Goal: Manage account settings

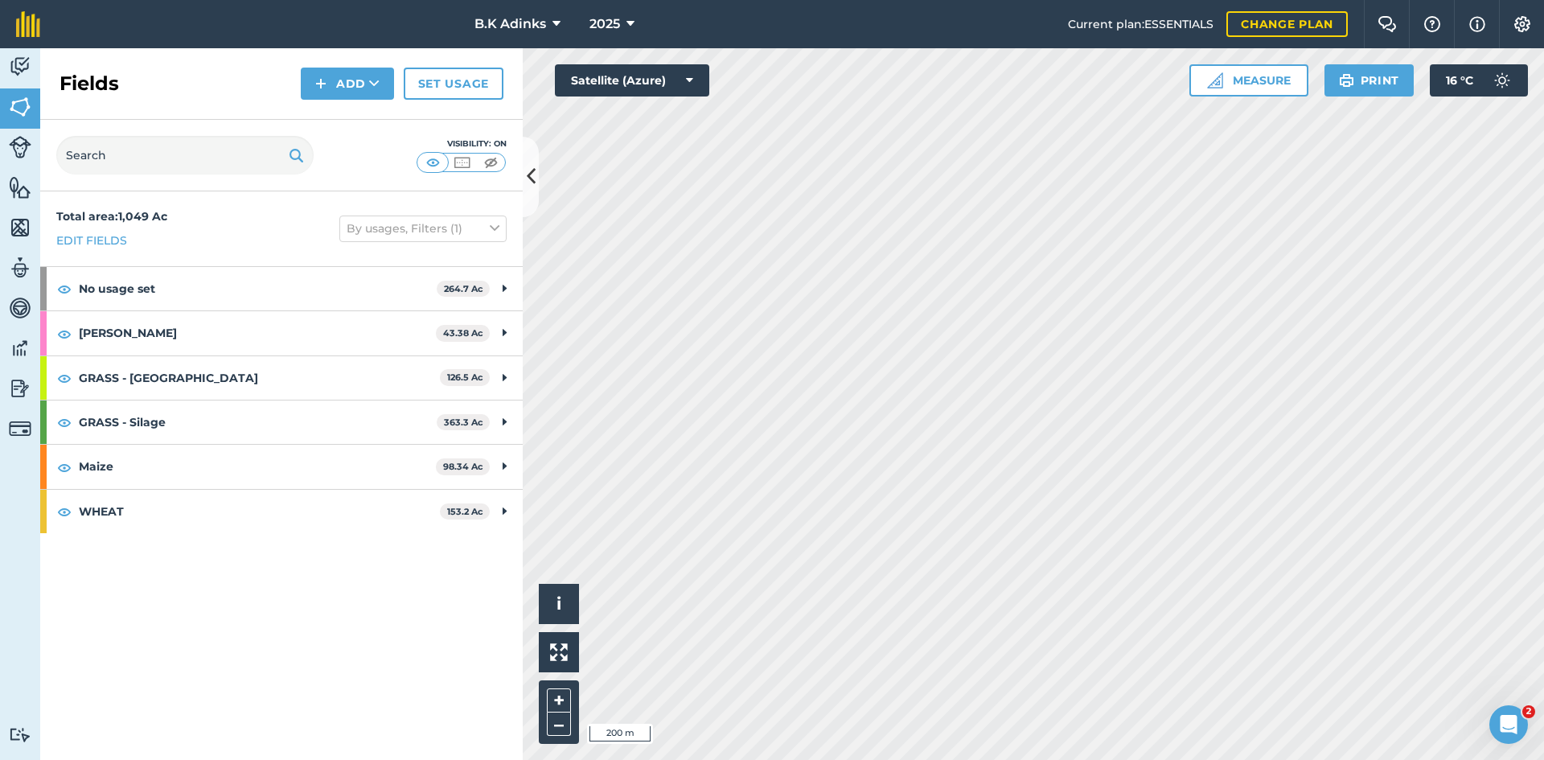
click at [539, 0] on html "B.K Adinks 2025 Current plan : ESSENTIALS Change plan Farm Chat Help Info Setti…" at bounding box center [772, 380] width 1544 height 760
click at [1135, 759] on html "B.K Adinks 2025 Current plan : ESSENTIALS Change plan Farm Chat Help Info Setti…" at bounding box center [772, 380] width 1544 height 760
click at [1115, 759] on html "B.K Adinks 2025 Current plan : ESSENTIALS Change plan Farm Chat Help Info Setti…" at bounding box center [772, 380] width 1544 height 760
click at [905, 759] on html "B.K Adinks 2025 Current plan : ESSENTIALS Change plan Farm Chat Help Info Setti…" at bounding box center [772, 380] width 1544 height 760
click at [1115, 4] on div "B.K Adinks 2025 Current plan : ESSENTIALS Change plan Farm Chat Help Info Setti…" at bounding box center [772, 380] width 1544 height 760
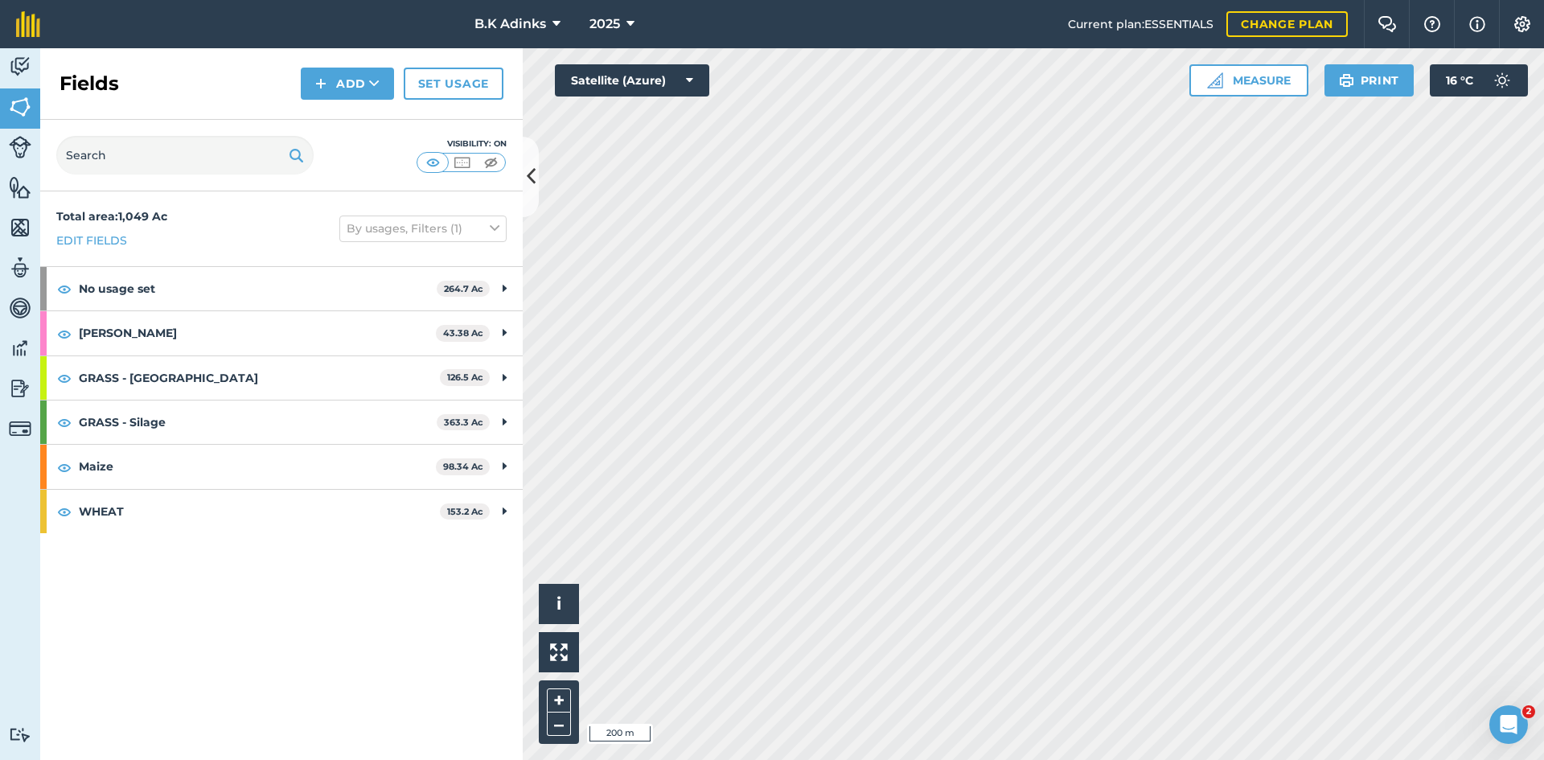
click at [1102, 19] on div "B.K Adinks 2025 Current plan : ESSENTIALS Change plan Farm Chat Help Info Setti…" at bounding box center [772, 380] width 1544 height 760
click at [1199, 16] on div "B.K Adinks 2025 Current plan : ESSENTIALS Change plan Farm Chat Help Info Setti…" at bounding box center [772, 380] width 1544 height 760
click at [1387, 0] on html "B.K Adinks 2025 Current plan : ESSENTIALS Change plan Farm Chat Help Info Setti…" at bounding box center [772, 380] width 1544 height 760
click at [1438, 0] on html "B.K Adinks 2025 Current plan : ESSENTIALS Change plan Farm Chat Help Info Setti…" at bounding box center [772, 380] width 1544 height 760
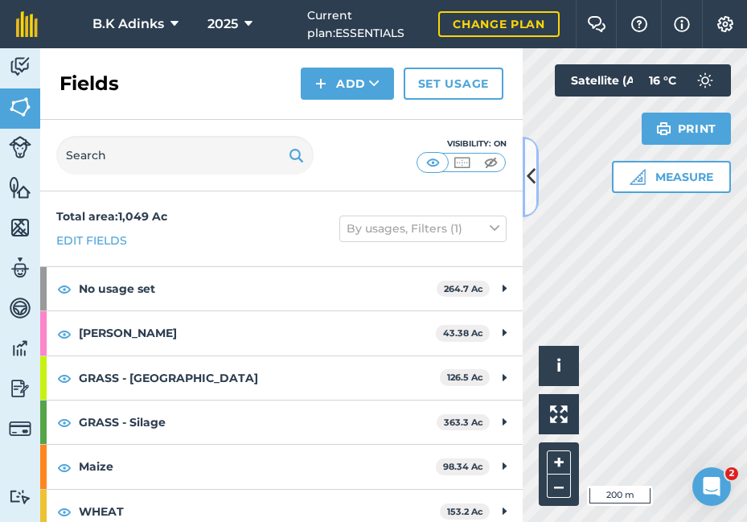
drag, startPoint x: 534, startPoint y: 159, endPoint x: 705, endPoint y: -116, distance: 324.0
click at [705, 0] on html "B.K Adinks 2025 Current plan : ESSENTIALS Change plan Farm Chat Help Info Setti…" at bounding box center [373, 261] width 747 height 522
